Goal: Task Accomplishment & Management: Manage account settings

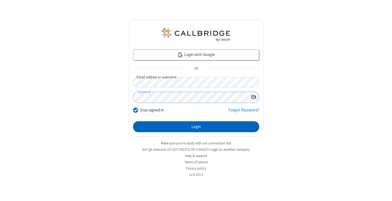
click at [196, 126] on button "Login" at bounding box center [196, 126] width 126 height 11
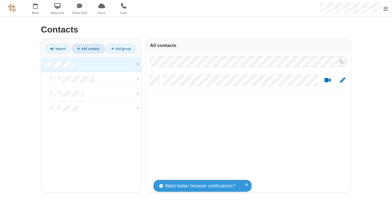
click at [91, 64] on link at bounding box center [91, 64] width 100 height 15
click at [88, 49] on link "Add contact" at bounding box center [88, 48] width 33 height 9
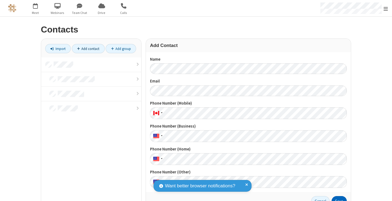
click at [337, 198] on button "Save" at bounding box center [339, 201] width 15 height 11
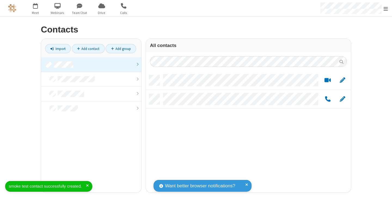
scroll to position [117, 201]
click at [88, 49] on link "Add contact" at bounding box center [88, 48] width 33 height 9
